Goal: Information Seeking & Learning: Learn about a topic

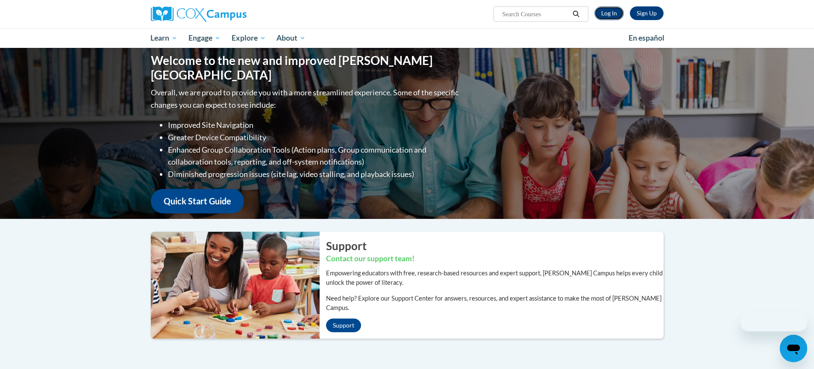
click at [608, 11] on link "Log In" at bounding box center [608, 13] width 29 height 14
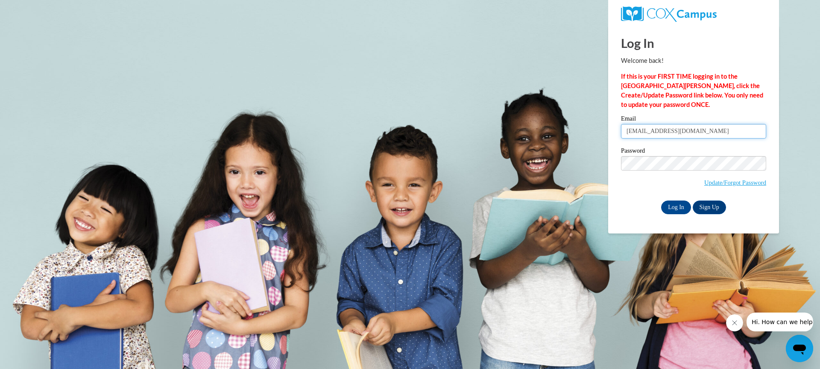
click at [681, 132] on input "[EMAIL_ADDRESS][DOMAIN_NAME]" at bounding box center [693, 131] width 145 height 15
click at [681, 132] on input "sahall1979@aol.com" at bounding box center [693, 131] width 145 height 15
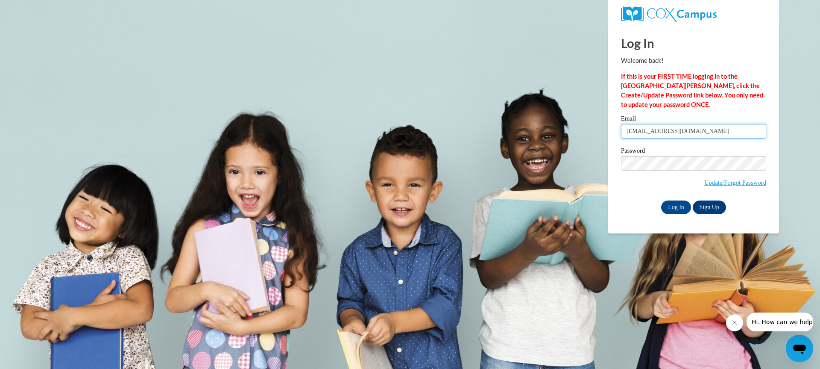
click at [681, 132] on input "sahall1979@aol.com" at bounding box center [693, 131] width 145 height 15
type input "marinda.parker@polkids.com"
click at [704, 132] on input "marinda.parker@polkids.com" at bounding box center [693, 131] width 145 height 15
click at [693, 130] on input "marinda.parker@polkids.com" at bounding box center [693, 131] width 145 height 15
click at [713, 130] on input "marinda.parker@polkids.com" at bounding box center [693, 131] width 145 height 15
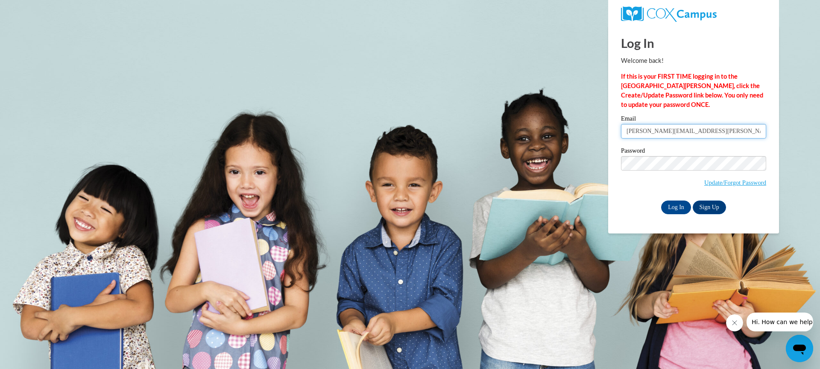
click at [713, 130] on input "marinda.parker@polkids.com" at bounding box center [693, 131] width 145 height 15
click at [715, 118] on label "Email" at bounding box center [693, 119] width 145 height 9
click at [715, 124] on input "[PERSON_NAME][EMAIL_ADDRESS][PERSON_NAME][DOMAIN_NAME]" at bounding box center [693, 131] width 145 height 15
click at [678, 203] on input "Log In" at bounding box center [677, 207] width 30 height 14
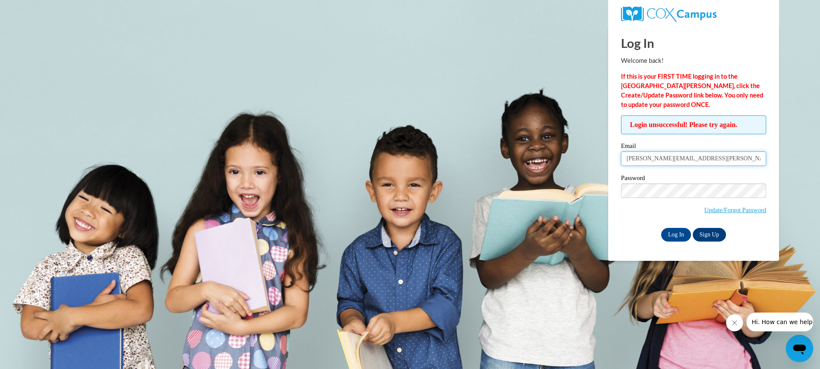
click at [680, 158] on input "marinda.parker@polkids.com" at bounding box center [693, 158] width 145 height 15
click at [714, 156] on input "marinda.parker@polkids.com" at bounding box center [693, 158] width 145 height 15
type input "marinda.parker@polkids.com"
click at [678, 237] on input "Log In" at bounding box center [677, 235] width 30 height 14
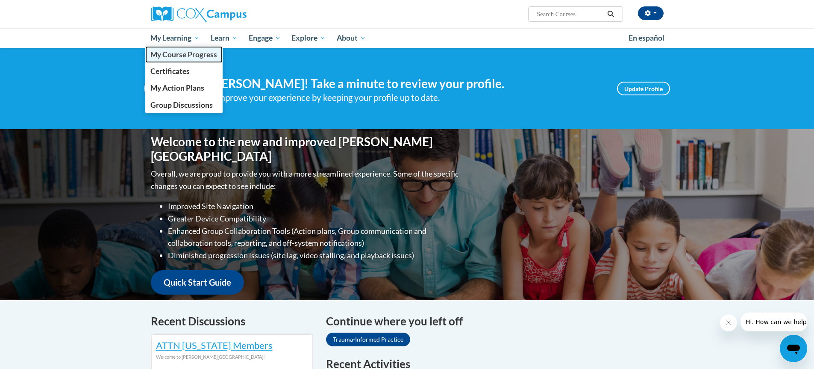
click at [192, 55] on span "My Course Progress" at bounding box center [183, 54] width 67 height 9
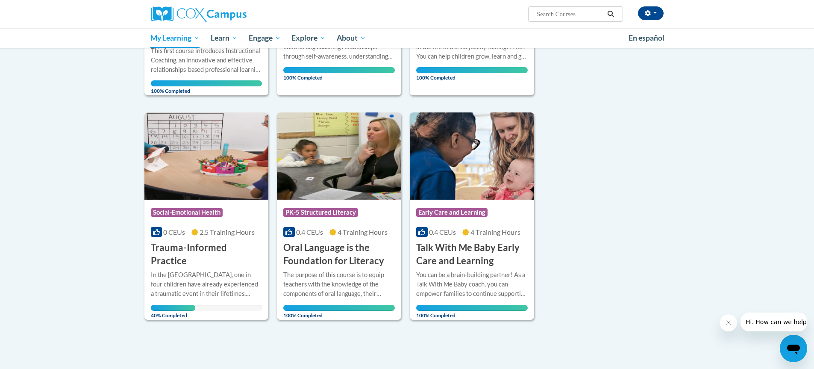
scroll to position [556, 0]
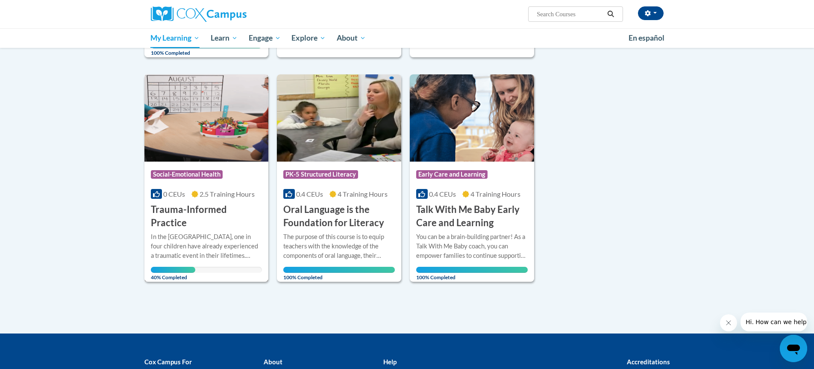
click at [197, 131] on img at bounding box center [206, 117] width 124 height 87
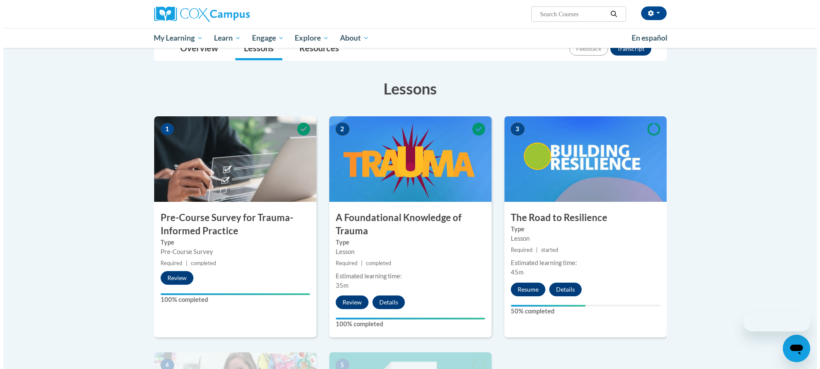
scroll to position [214, 0]
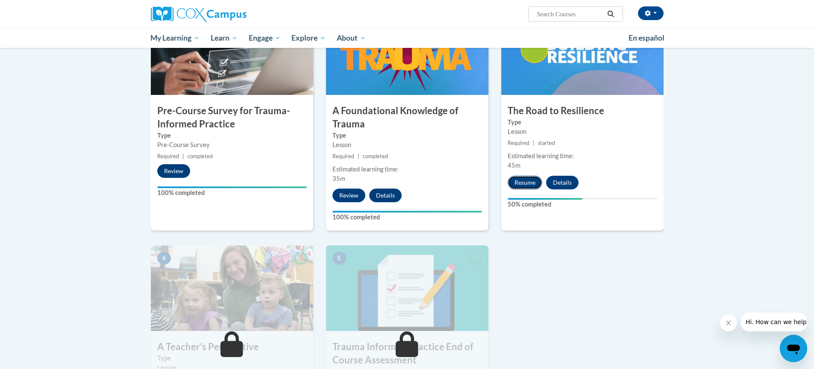
click at [518, 180] on button "Resume" at bounding box center [525, 183] width 35 height 14
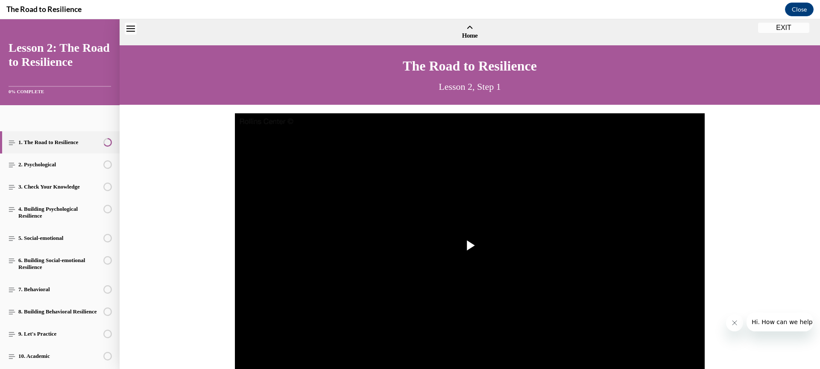
scroll to position [26, 0]
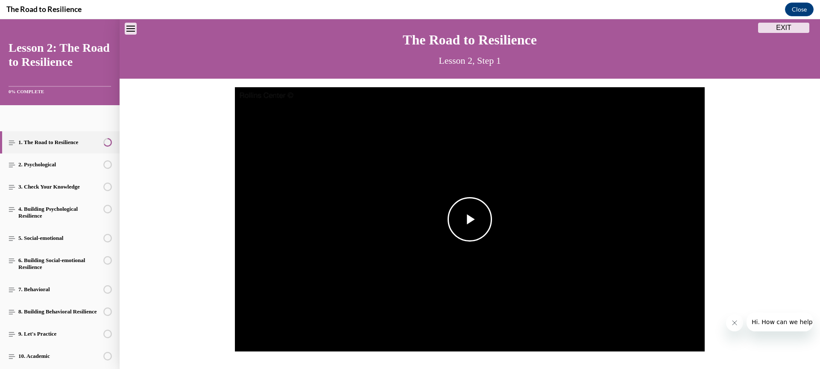
click at [523, 181] on img "Video player" at bounding box center [470, 219] width 470 height 265
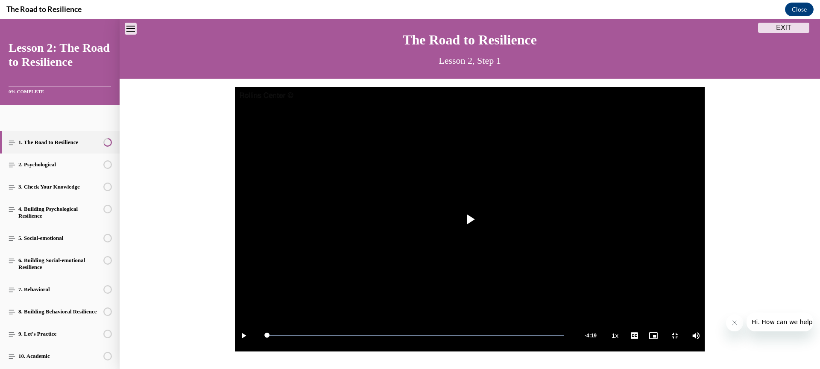
scroll to position [0, 0]
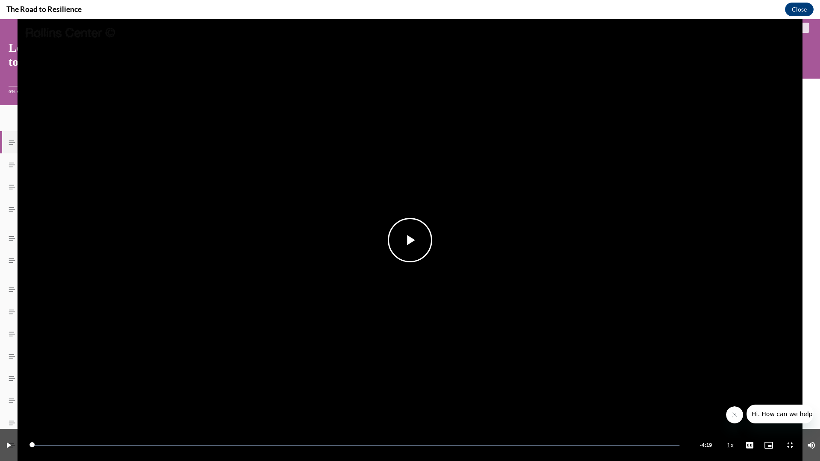
click at [410, 240] on span "Video player" at bounding box center [410, 240] width 0 height 0
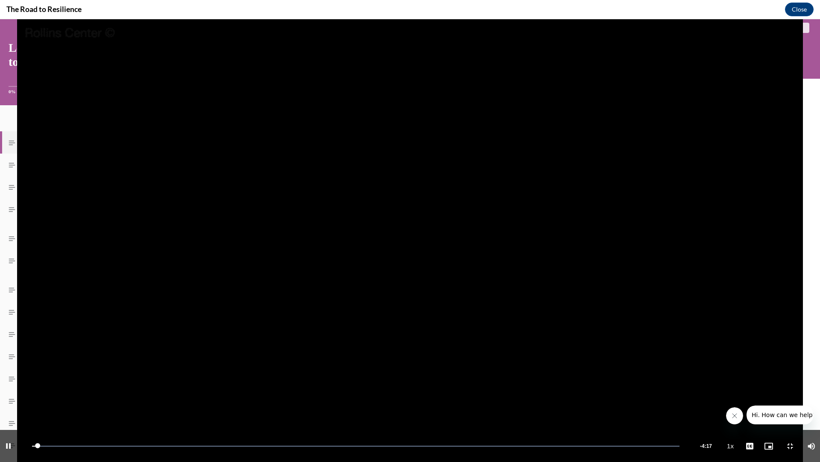
click at [614, 154] on video "Video player" at bounding box center [410, 240] width 820 height 442
click at [720, 95] on video "Video player" at bounding box center [410, 240] width 820 height 442
click at [787, 368] on span "Video player" at bounding box center [790, 446] width 17 height 0
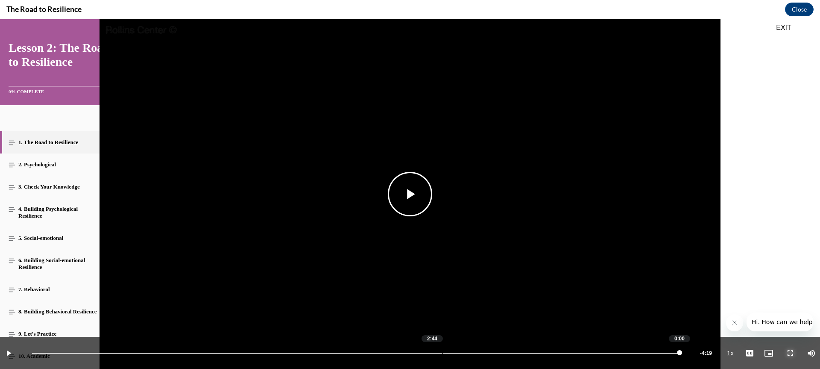
scroll to position [108, 0]
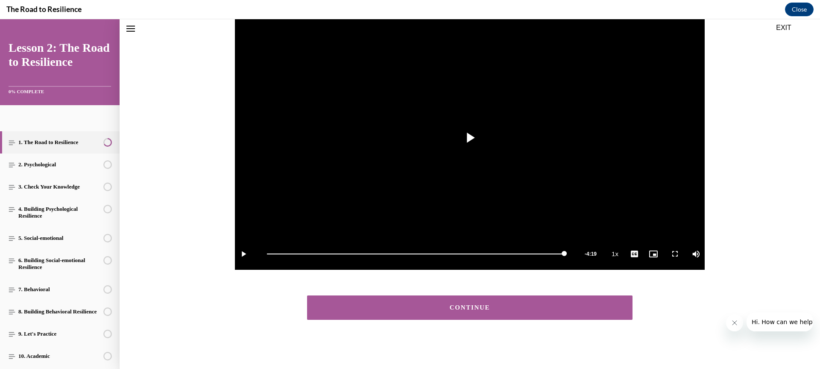
click at [499, 310] on div "CONTINUE" at bounding box center [469, 307] width 299 height 6
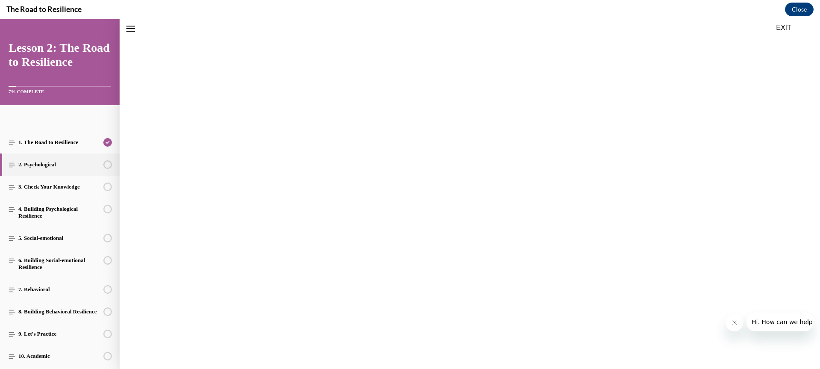
scroll to position [26, 0]
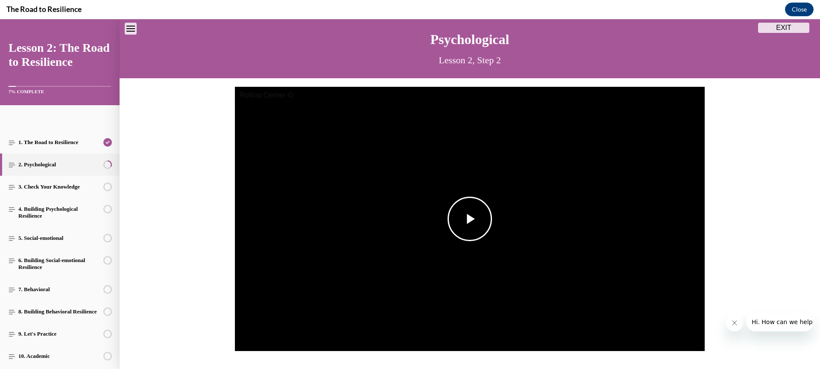
click at [470, 219] on span "Video player" at bounding box center [470, 219] width 0 height 0
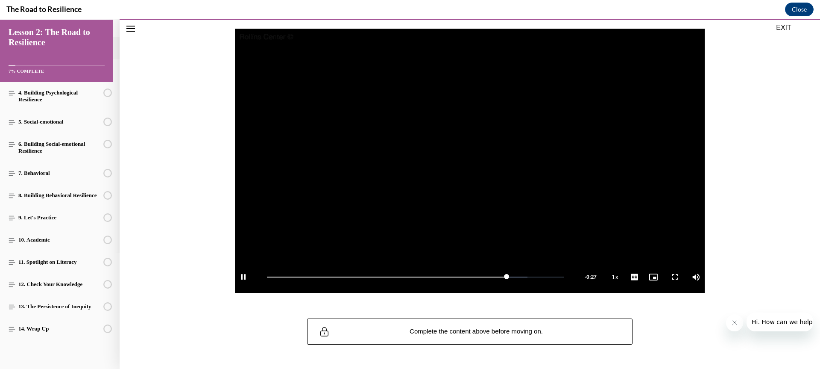
scroll to position [85, 0]
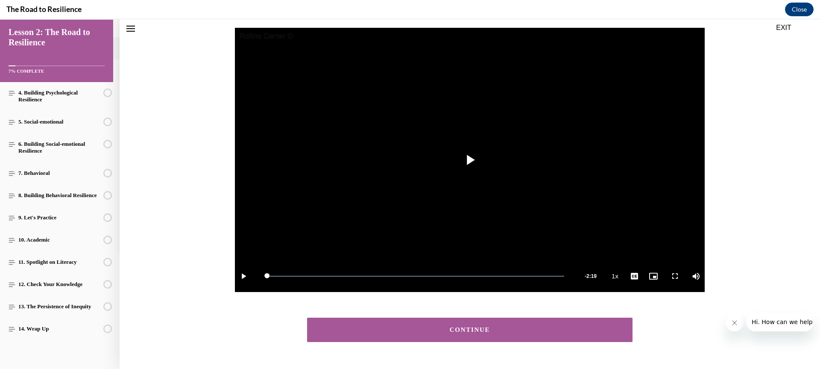
click at [509, 330] on div "CONTINUE" at bounding box center [469, 329] width 299 height 6
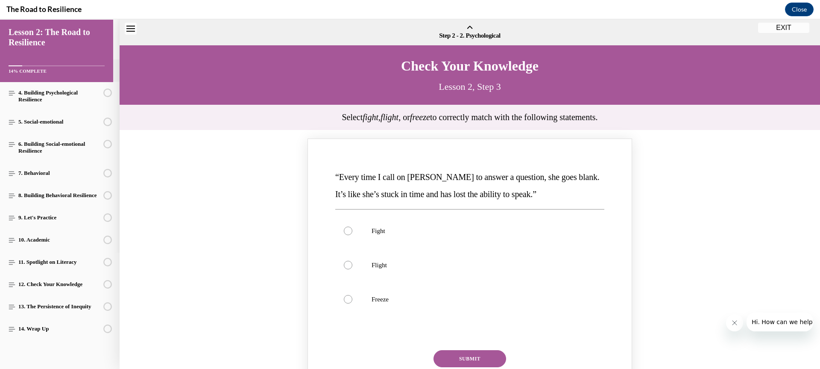
scroll to position [26, 0]
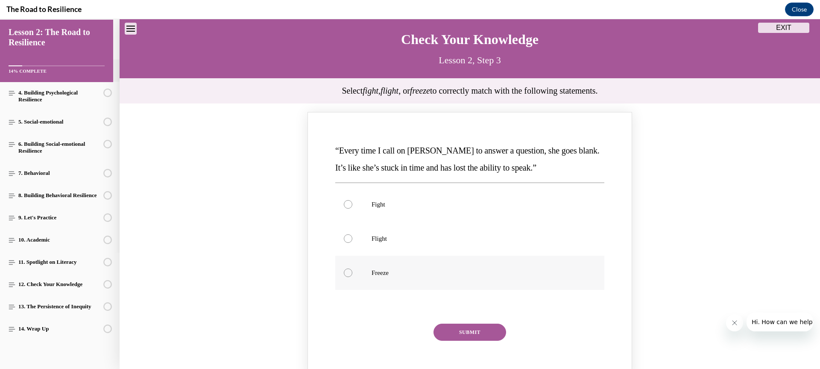
click at [386, 270] on p "Freeze" at bounding box center [478, 272] width 212 height 9
click at [353, 270] on input "Freeze" at bounding box center [348, 272] width 9 height 9
radio input "true"
click at [493, 326] on button "SUBMIT" at bounding box center [470, 331] width 73 height 17
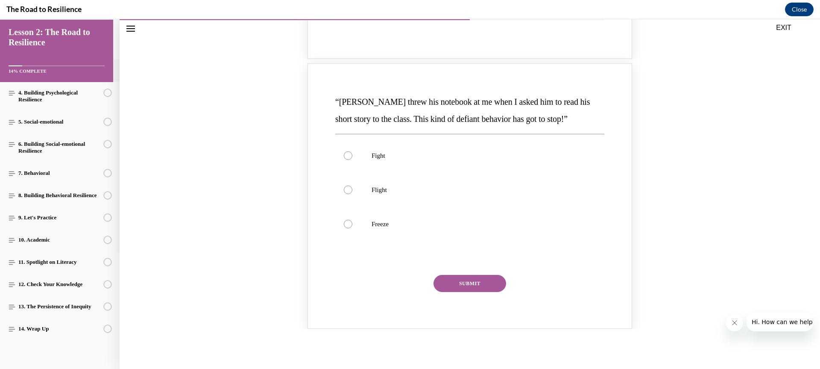
scroll to position [454, 0]
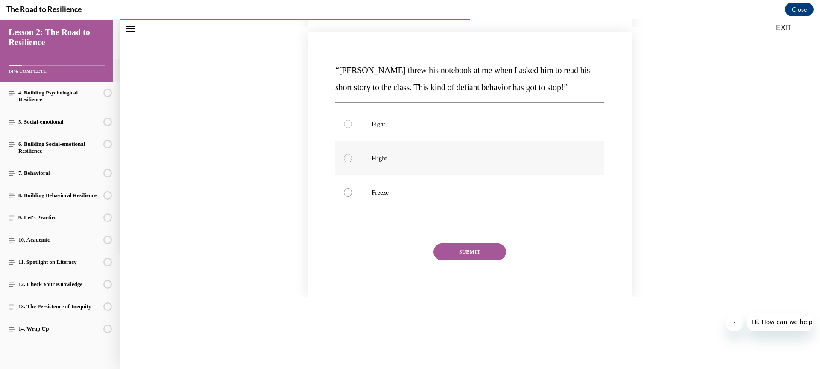
click at [395, 156] on p "Flight" at bounding box center [478, 158] width 212 height 9
click at [353, 156] on input "Flight" at bounding box center [348, 158] width 9 height 9
radio input "true"
click at [484, 257] on button "SUBMIT" at bounding box center [470, 251] width 73 height 17
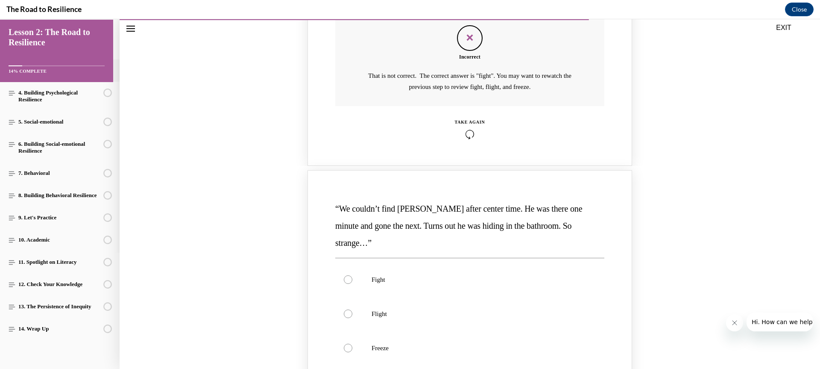
scroll to position [710, 0]
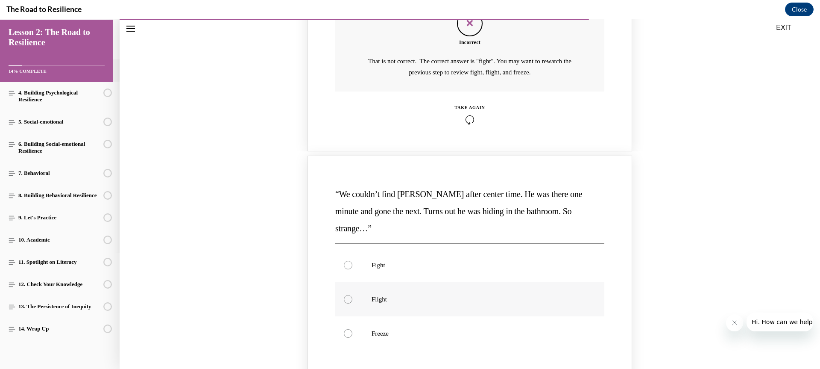
click at [466, 282] on label "Flight" at bounding box center [469, 299] width 269 height 34
click at [353, 295] on input "Flight" at bounding box center [348, 299] width 9 height 9
radio input "true"
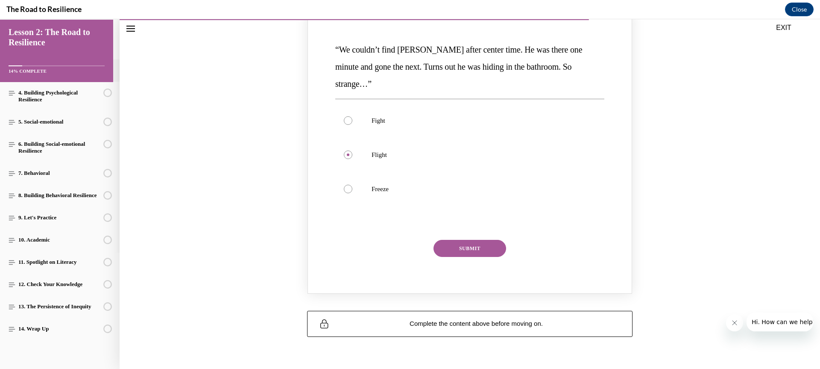
click at [468, 240] on button "SUBMIT" at bounding box center [470, 248] width 73 height 17
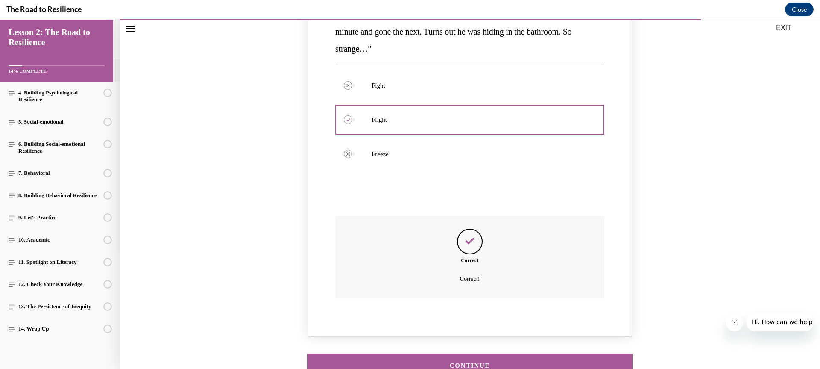
scroll to position [931, 0]
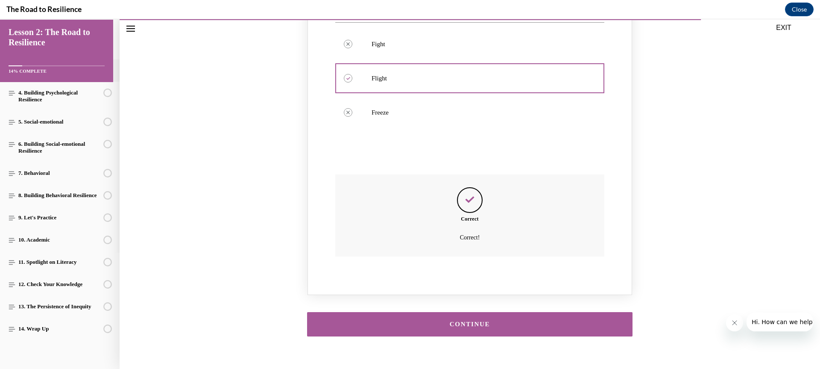
click at [478, 312] on button "CONTINUE" at bounding box center [470, 324] width 326 height 24
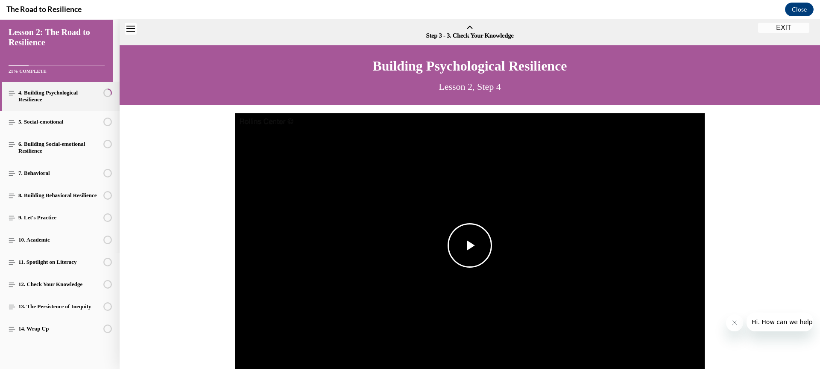
scroll to position [26, 0]
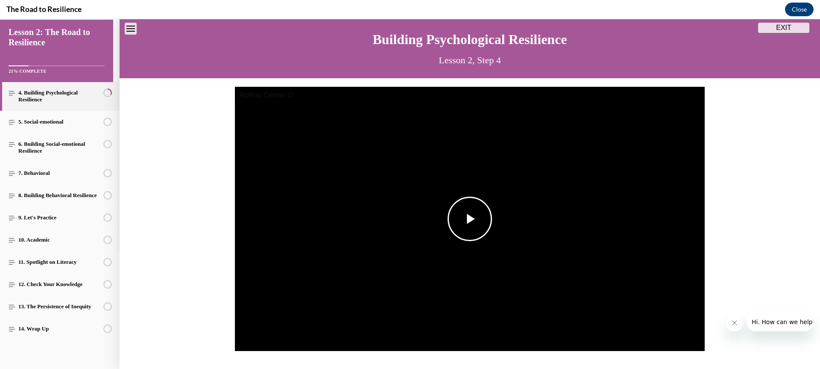
click at [470, 219] on span "Video player" at bounding box center [470, 219] width 0 height 0
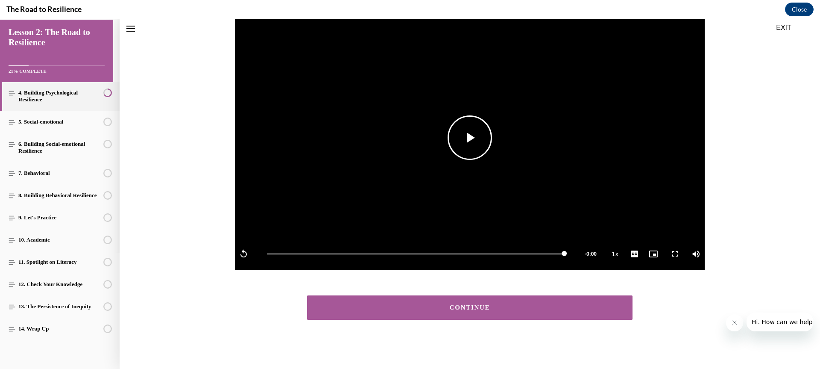
scroll to position [108, 0]
click at [457, 305] on div "CONTINUE" at bounding box center [469, 307] width 299 height 6
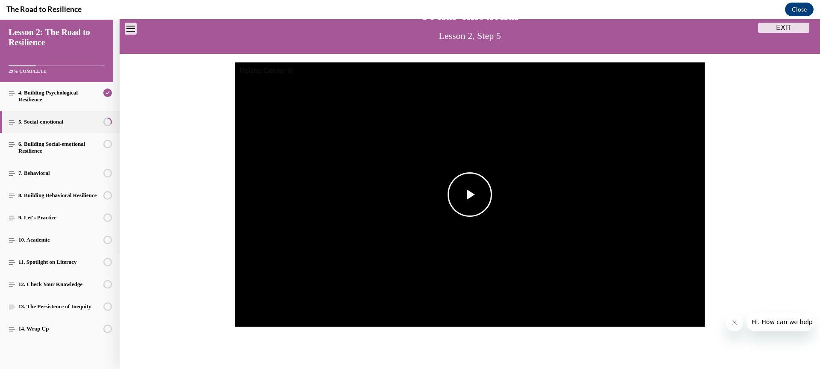
scroll to position [109, 0]
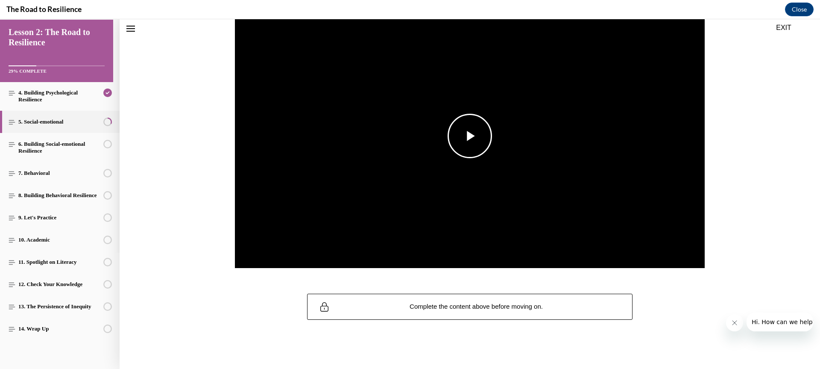
click at [528, 137] on img "Video player" at bounding box center [470, 136] width 470 height 265
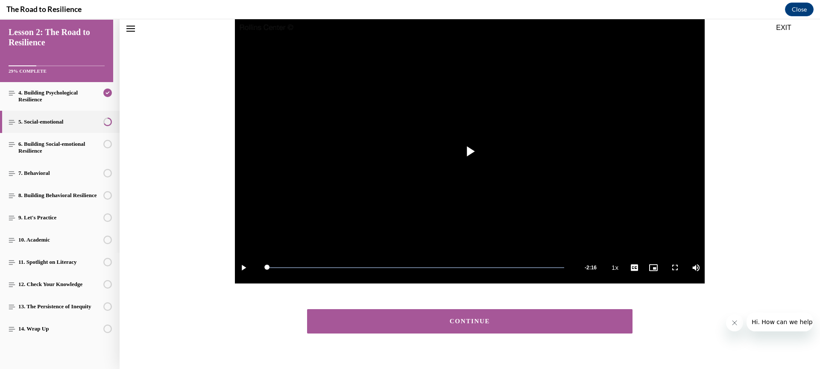
click at [493, 323] on div "CONTINUE" at bounding box center [469, 321] width 299 height 6
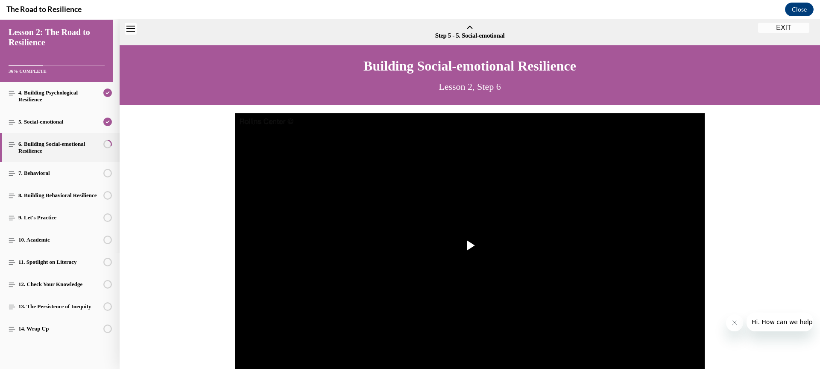
scroll to position [26, 0]
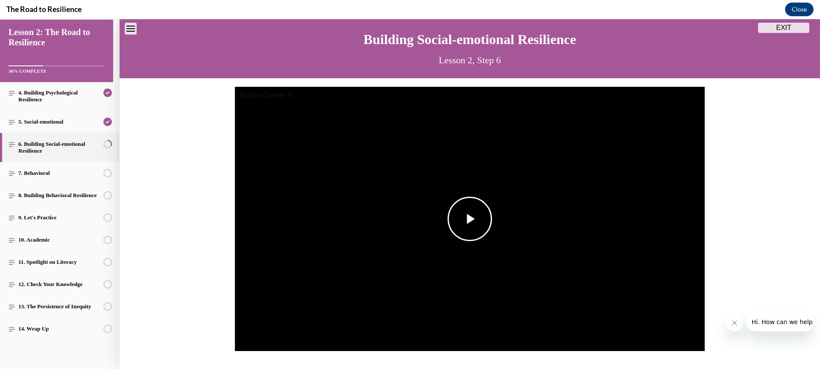
click at [470, 219] on span "Video player" at bounding box center [470, 219] width 0 height 0
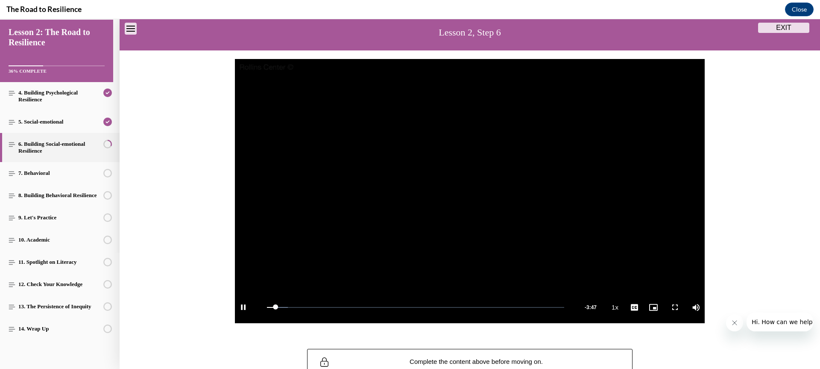
scroll to position [69, 0]
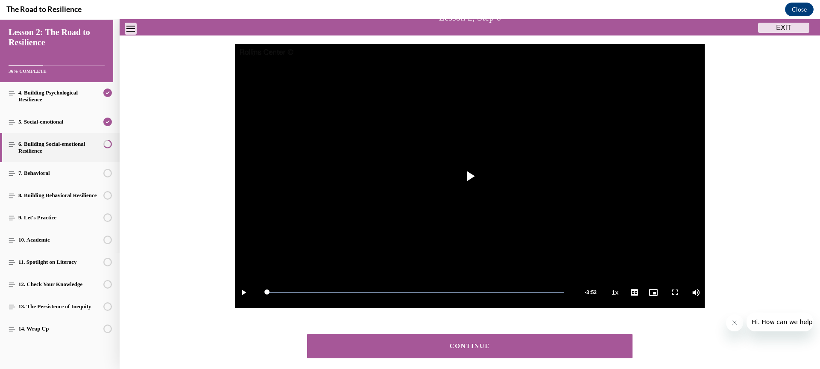
click at [453, 347] on div "CONTINUE" at bounding box center [469, 346] width 299 height 6
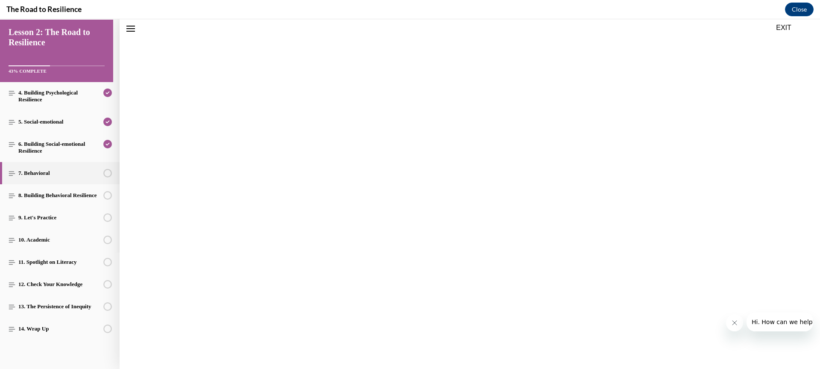
scroll to position [26, 0]
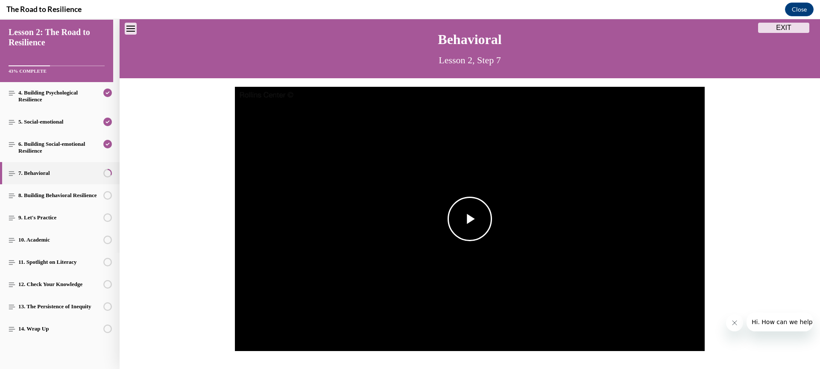
click at [470, 219] on span "Video player" at bounding box center [470, 219] width 0 height 0
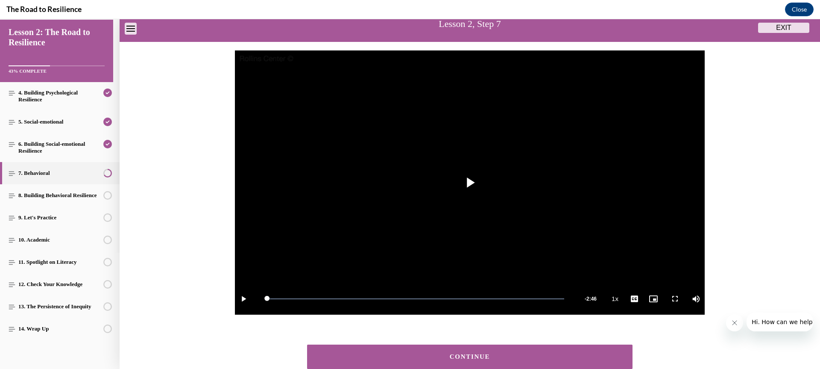
scroll to position [116, 0]
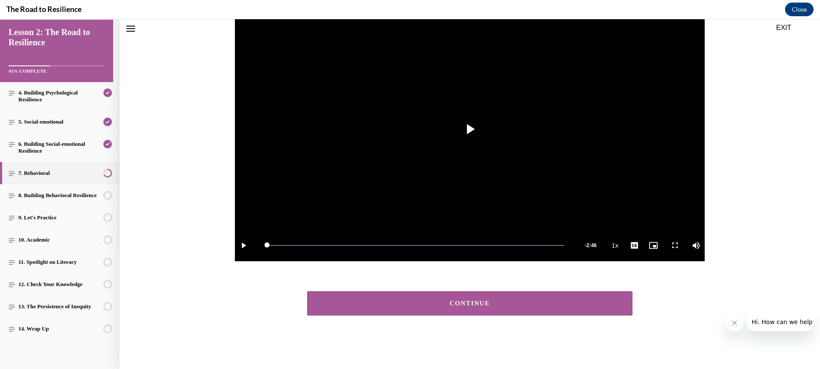
click at [476, 302] on div "CONTINUE" at bounding box center [469, 303] width 299 height 6
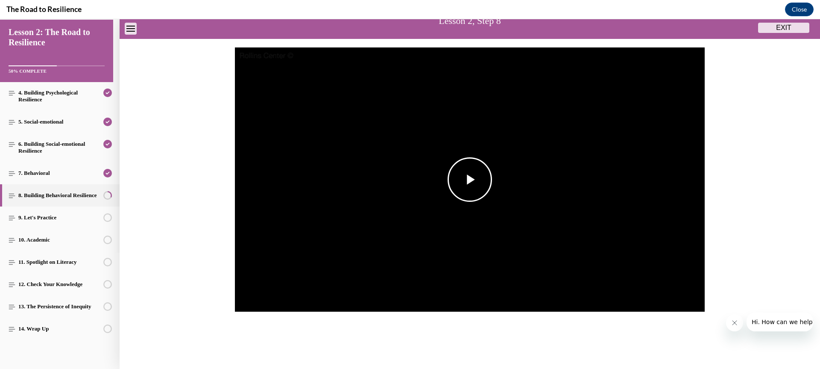
scroll to position [118, 0]
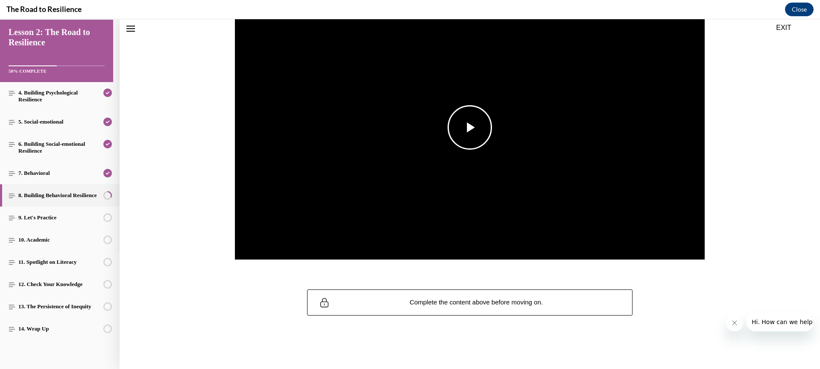
click at [470, 127] on span "Video player" at bounding box center [470, 127] width 0 height 0
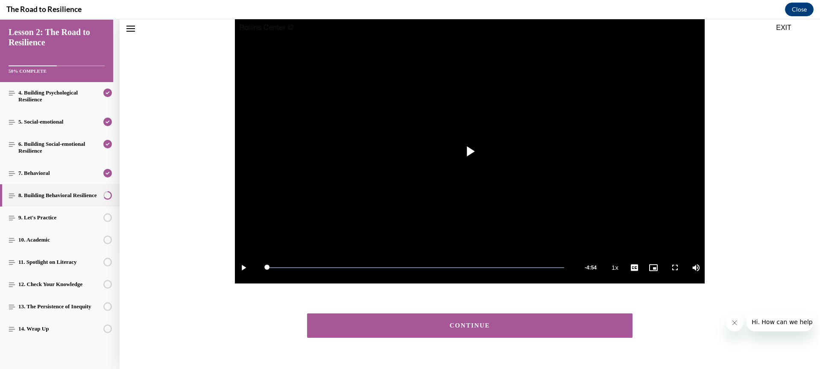
click at [457, 329] on div "CONTINUE" at bounding box center [469, 325] width 299 height 6
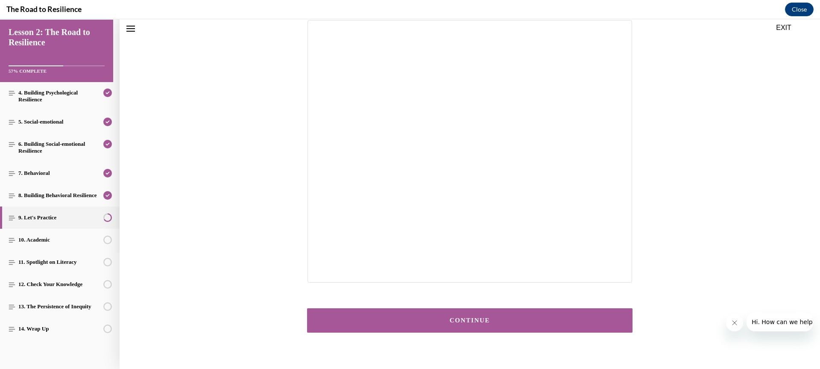
scroll to position [115, 0]
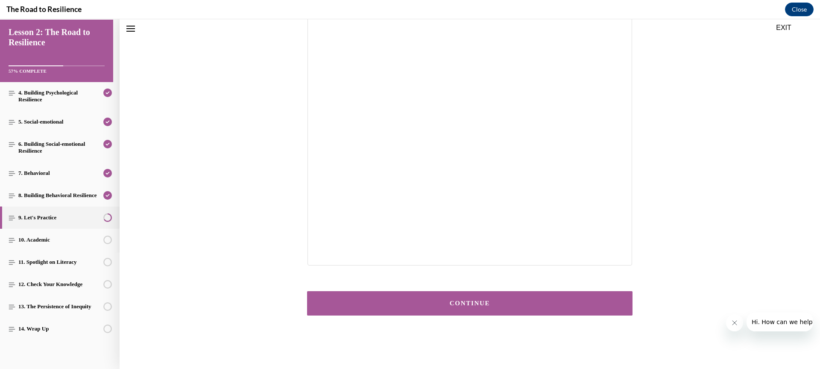
click at [480, 298] on button "CONTINUE" at bounding box center [470, 303] width 326 height 24
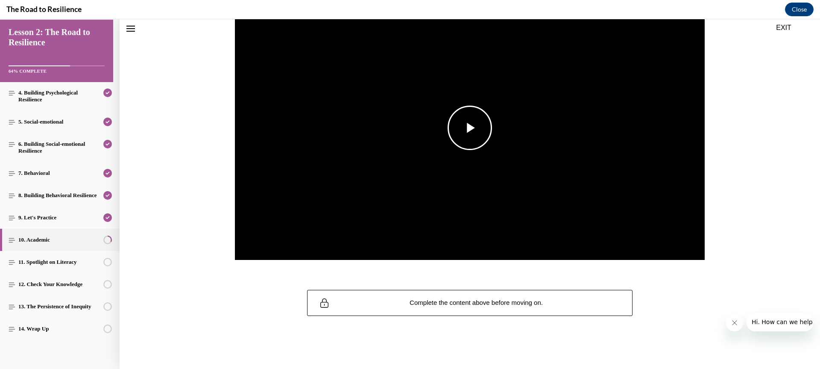
scroll to position [118, 0]
click at [470, 127] on span "Video player" at bounding box center [470, 127] width 0 height 0
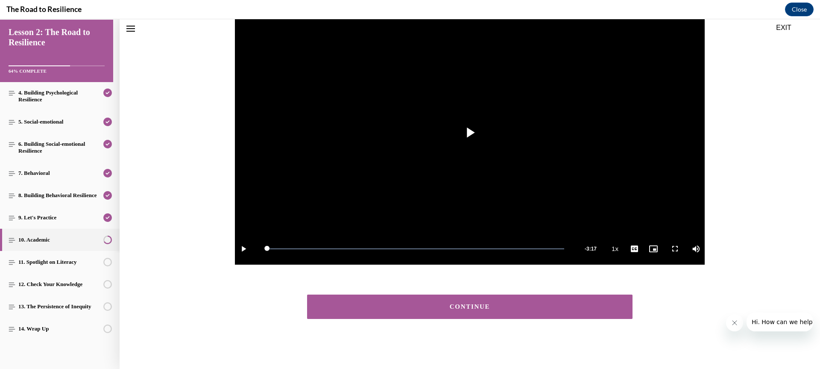
scroll to position [116, 0]
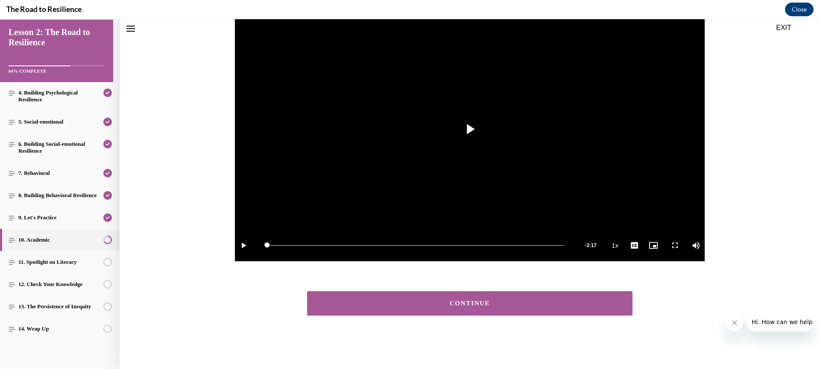
click at [499, 299] on button "CONTINUE" at bounding box center [470, 303] width 326 height 24
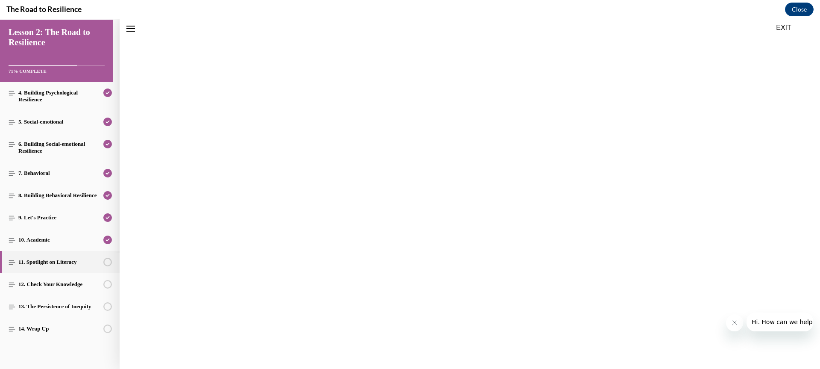
scroll to position [26, 0]
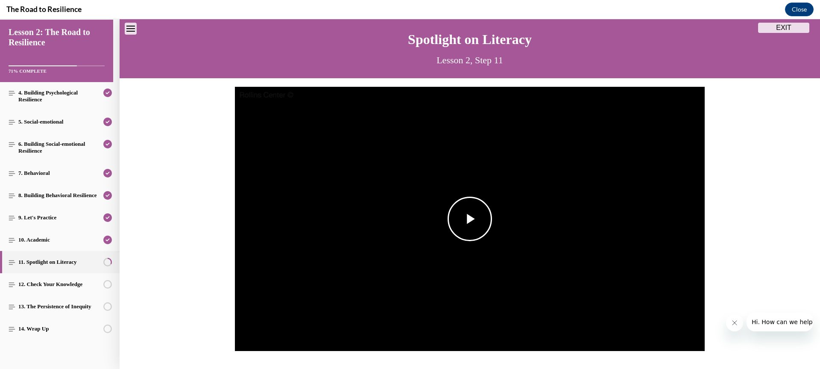
click at [470, 219] on span "Video player" at bounding box center [470, 219] width 0 height 0
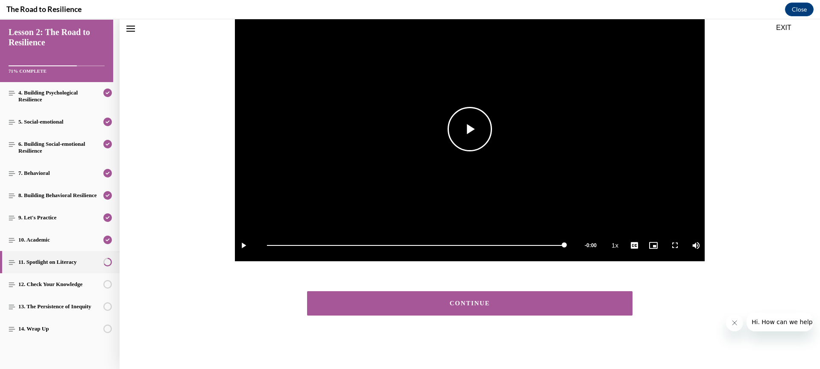
scroll to position [116, 0]
click at [490, 295] on button "CONTINUE" at bounding box center [470, 303] width 326 height 24
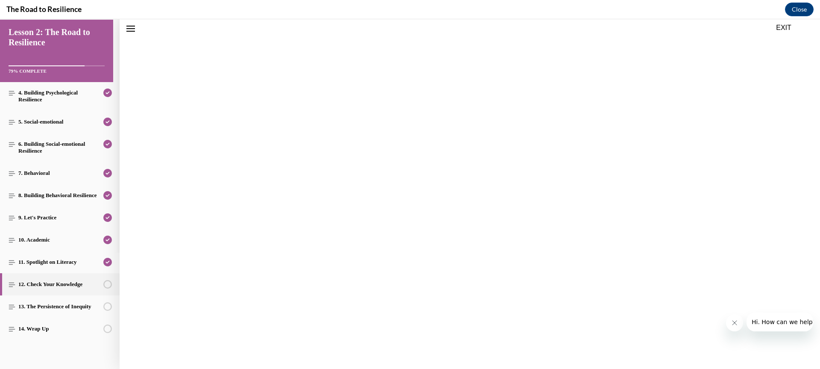
scroll to position [26, 0]
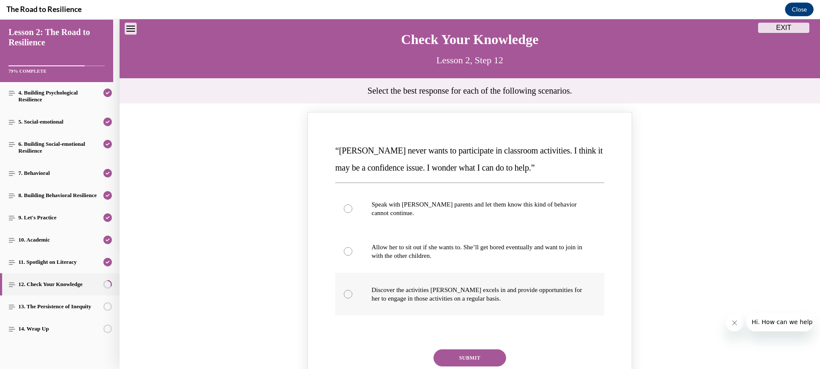
click at [529, 295] on p "Discover the activities [PERSON_NAME] excels in and provide opportunities for h…" at bounding box center [478, 293] width 212 height 17
click at [353, 295] on input "Discover the activities [PERSON_NAME] excels in and provide opportunities for h…" at bounding box center [348, 294] width 9 height 9
radio input "true"
click at [471, 354] on button "SUBMIT" at bounding box center [470, 357] width 73 height 17
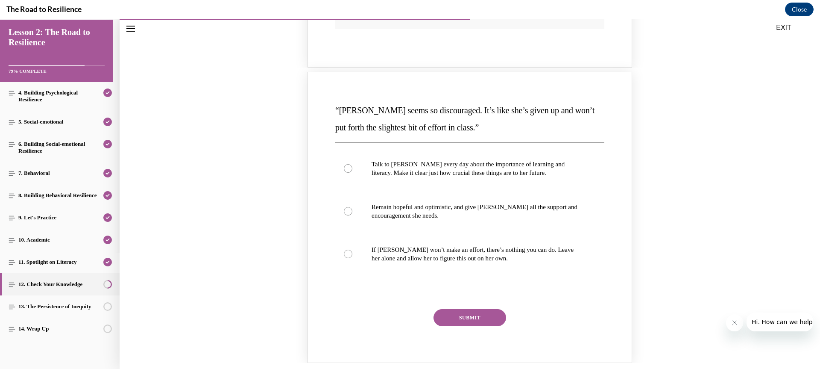
scroll to position [454, 0]
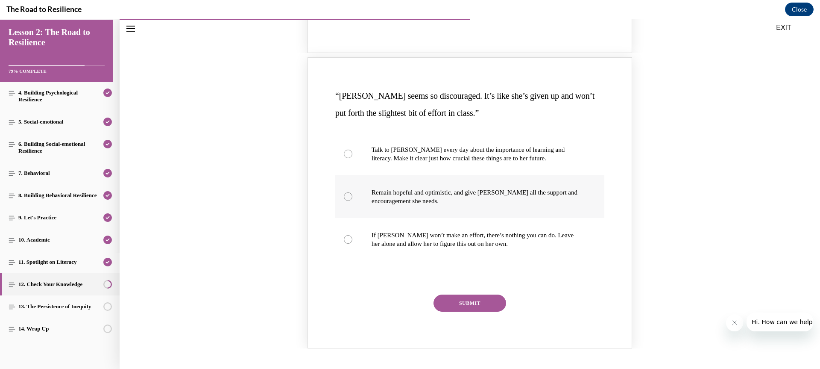
click at [527, 203] on p "Remain hopeful and optimistic, and give [PERSON_NAME] all the support and encou…" at bounding box center [478, 196] width 212 height 17
click at [353, 201] on input "Remain hopeful and optimistic, and give [PERSON_NAME] all the support and encou…" at bounding box center [348, 196] width 9 height 9
radio input "true"
click at [479, 297] on button "SUBMIT" at bounding box center [470, 302] width 73 height 17
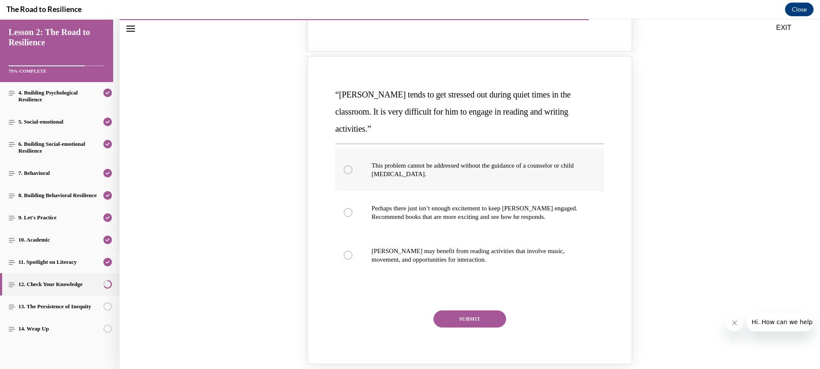
scroll to position [838, 0]
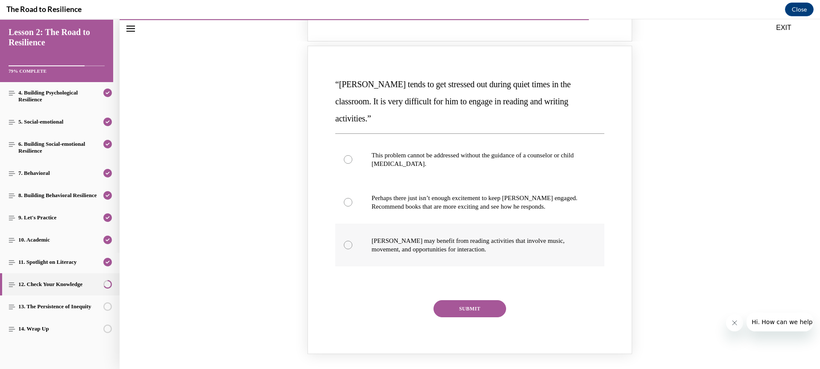
click at [504, 236] on p "[PERSON_NAME] may benefit from reading activities that involve music, movement,…" at bounding box center [478, 244] width 212 height 17
click at [353, 241] on input "[PERSON_NAME] may benefit from reading activities that involve music, movement,…" at bounding box center [348, 245] width 9 height 9
radio input "true"
click at [460, 300] on button "SUBMIT" at bounding box center [470, 308] width 73 height 17
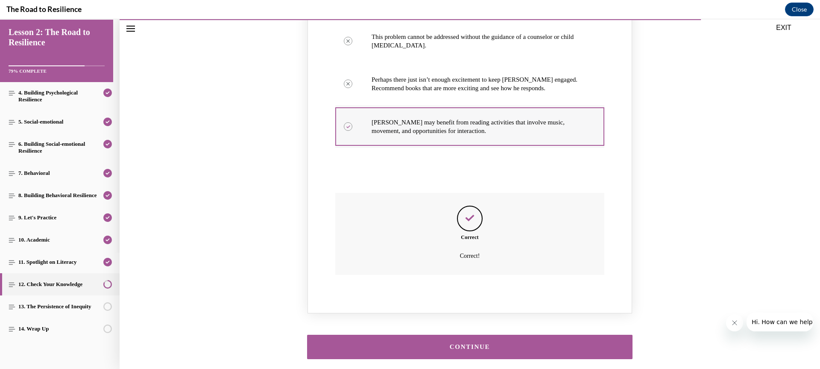
scroll to position [983, 0]
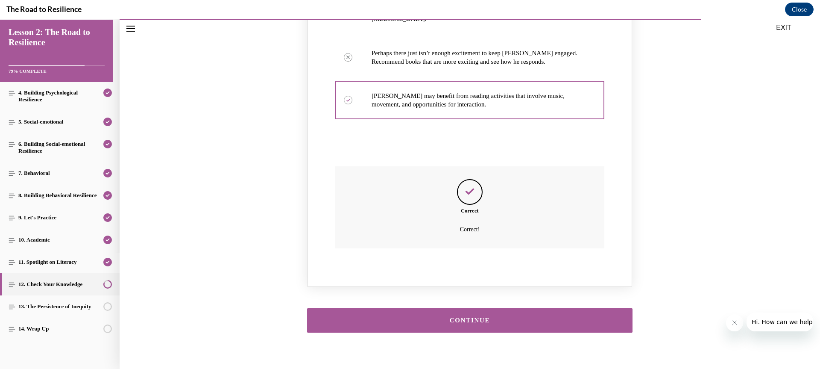
click at [465, 317] on div "CONTINUE" at bounding box center [469, 320] width 299 height 6
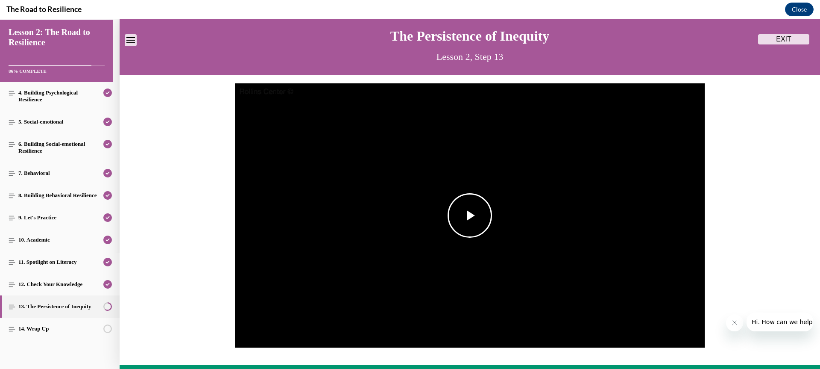
scroll to position [15, 0]
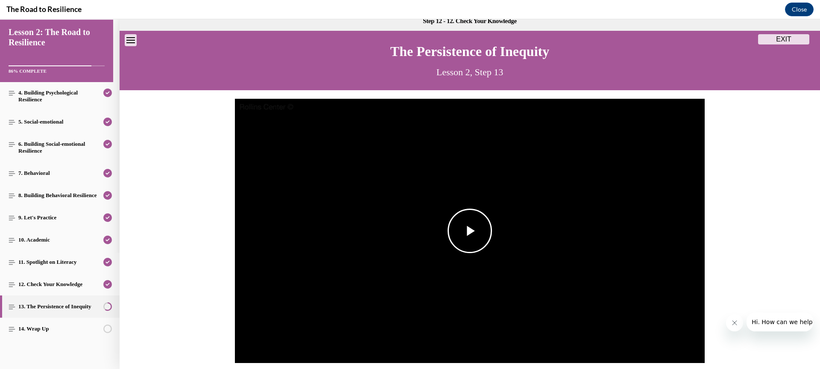
click at [470, 231] on span "Video player" at bounding box center [470, 231] width 0 height 0
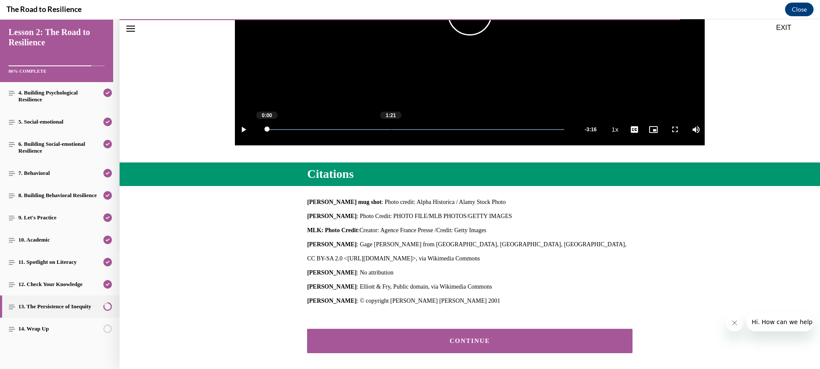
scroll to position [270, 0]
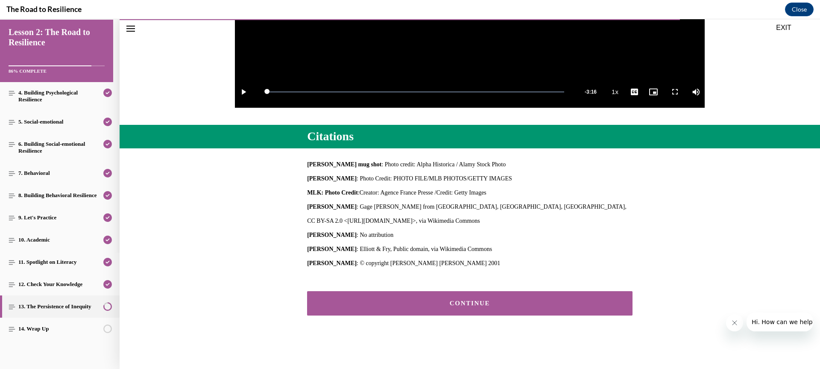
click at [459, 308] on button "CONTINUE" at bounding box center [470, 303] width 326 height 24
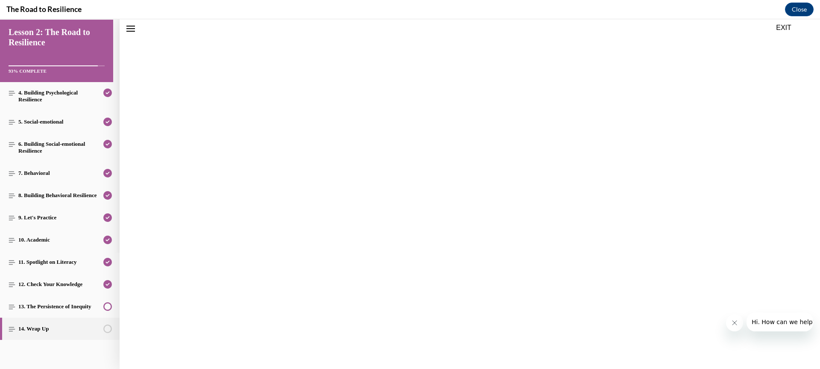
scroll to position [244, 0]
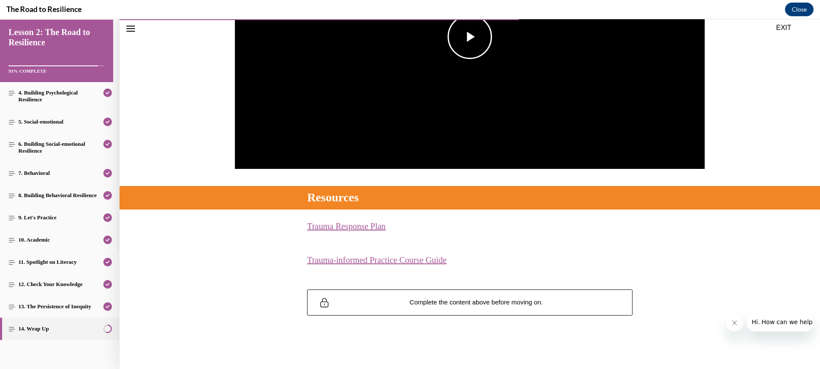
click at [496, 95] on img "Video player" at bounding box center [470, 37] width 470 height 265
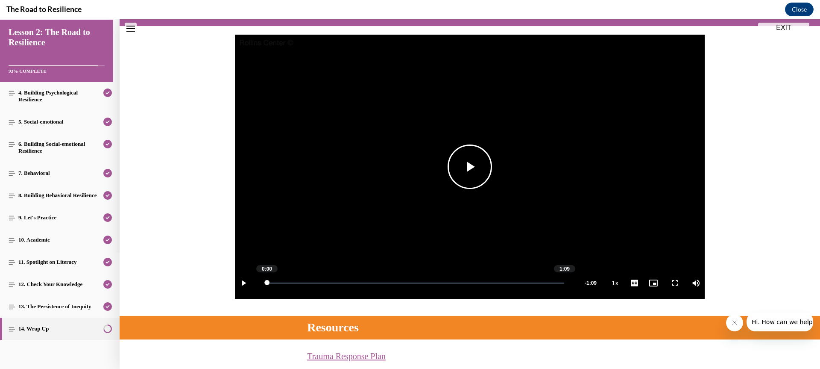
scroll to position [207, 0]
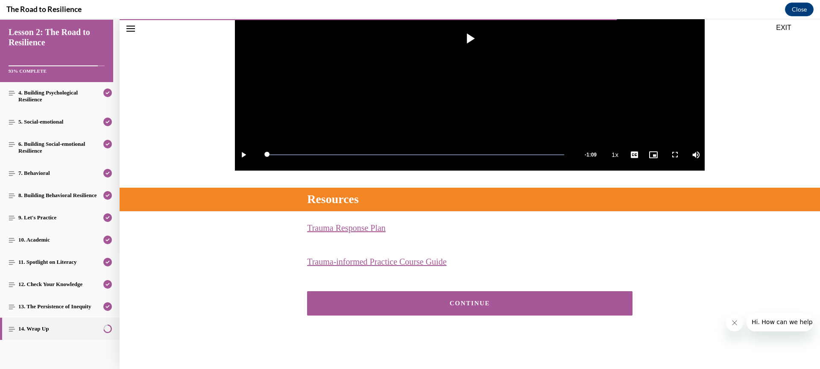
click at [501, 303] on div "CONTINUE" at bounding box center [469, 303] width 299 height 6
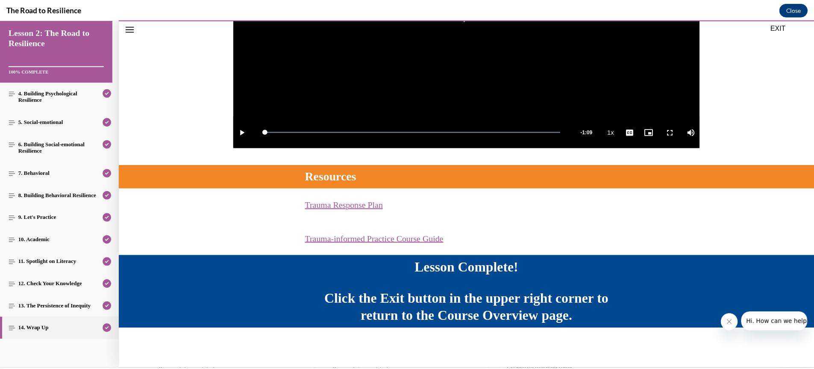
scroll to position [0, 0]
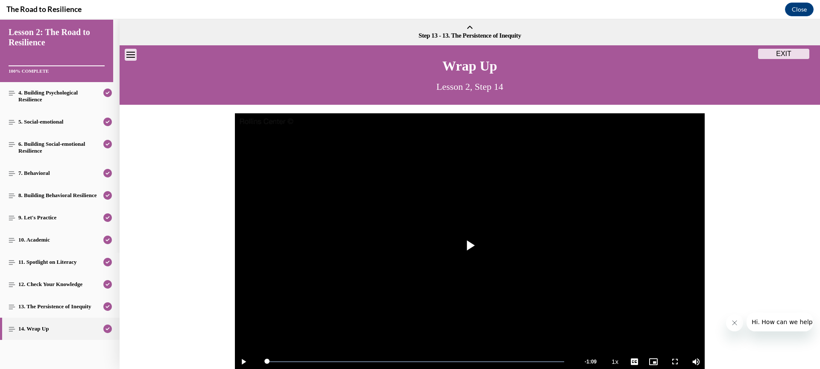
click at [780, 51] on button "EXIT" at bounding box center [784, 54] width 51 height 10
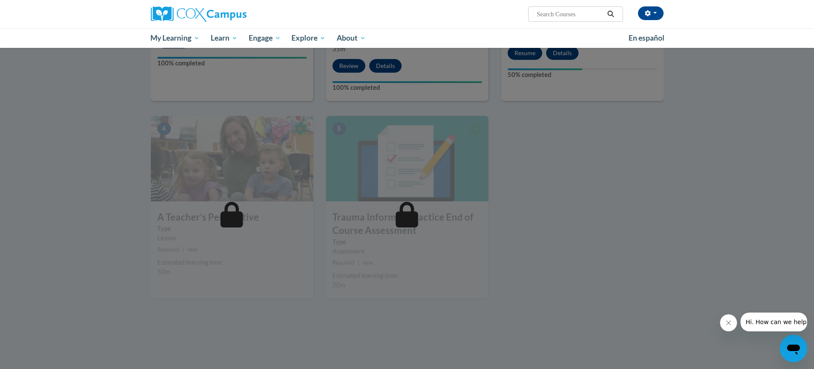
scroll to position [385, 0]
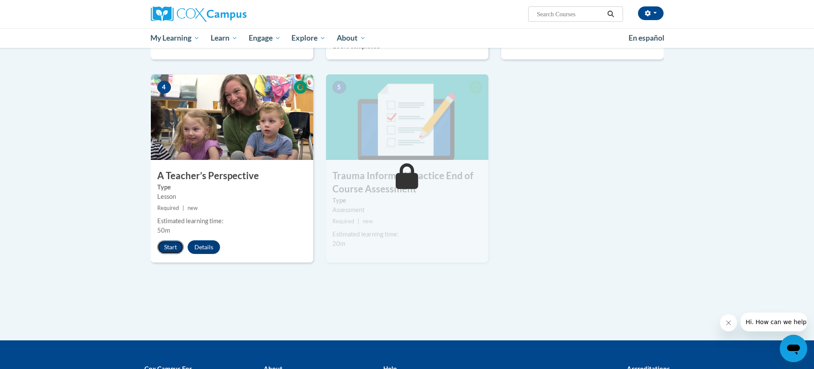
click at [171, 249] on button "Start" at bounding box center [170, 247] width 26 height 14
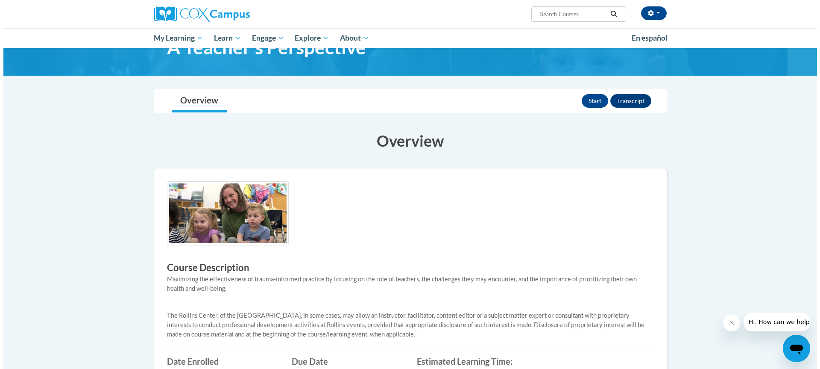
scroll to position [26, 0]
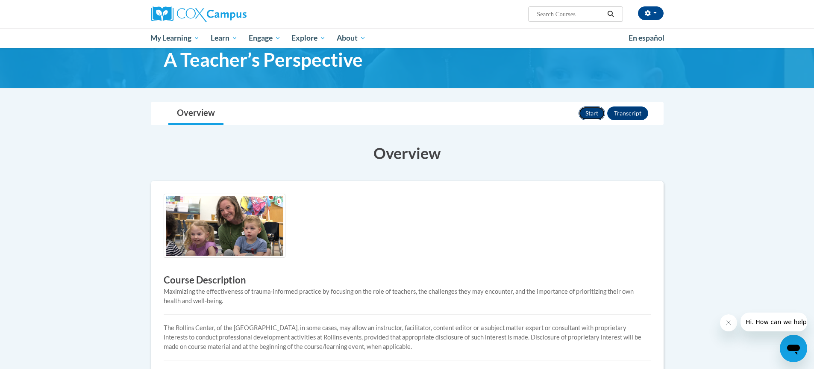
click at [585, 111] on button "Start" at bounding box center [592, 113] width 26 height 14
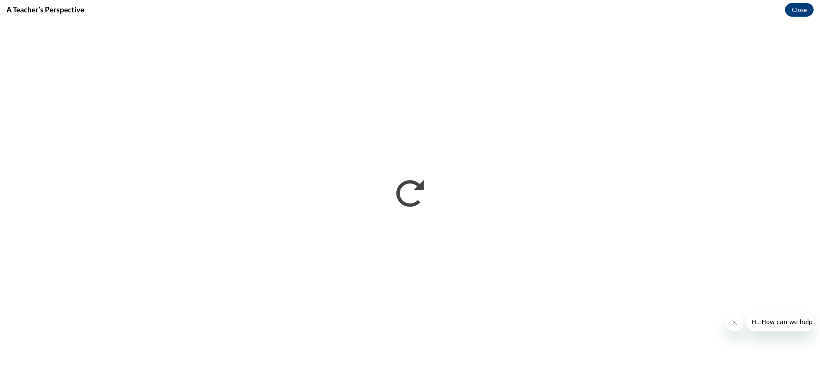
scroll to position [0, 0]
